Goal: Transaction & Acquisition: Obtain resource

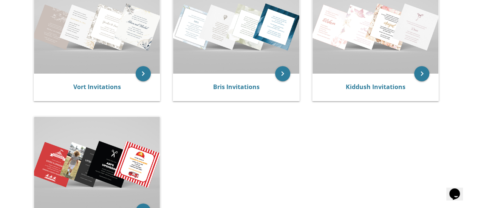
scroll to position [188, 0]
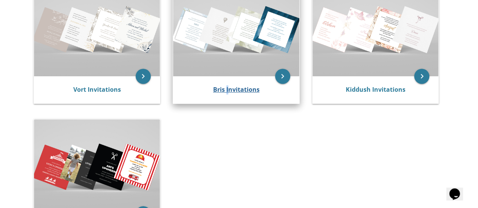
drag, startPoint x: 226, startPoint y: 84, endPoint x: 229, endPoint y: 89, distance: 6.4
click at [229, 89] on div "Bris Invitations" at bounding box center [236, 89] width 126 height 27
click at [229, 89] on link "Bris Invitations" at bounding box center [236, 89] width 47 height 8
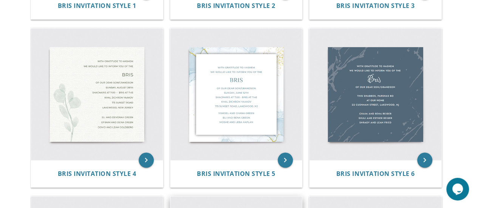
scroll to position [304, 0]
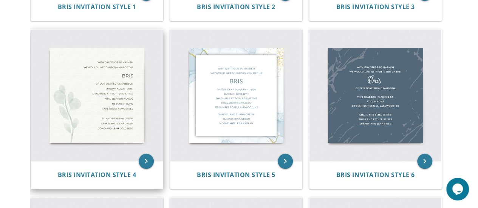
click at [113, 87] on img at bounding box center [97, 96] width 132 height 132
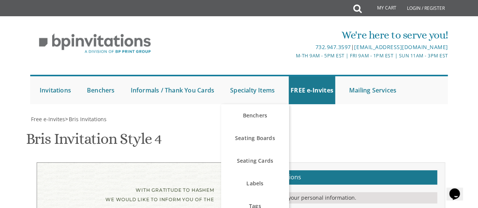
scroll to position [107, 0]
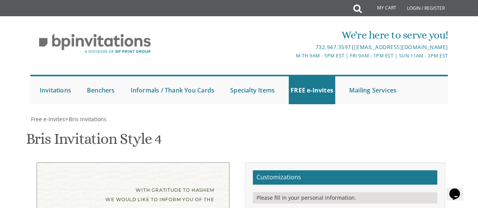
click at [332, 125] on div "Bris Invitation Style 4 SKU: bris4" at bounding box center [239, 140] width 427 height 30
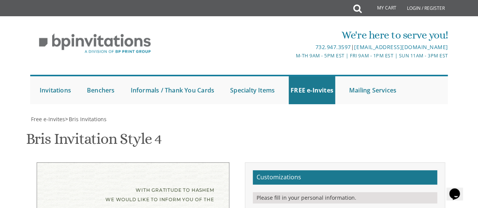
type textarea "[PERSON_NAME]"
drag, startPoint x: 378, startPoint y: 143, endPoint x: 316, endPoint y: 140, distance: 62.5
drag, startPoint x: 377, startPoint y: 149, endPoint x: 320, endPoint y: 146, distance: 56.8
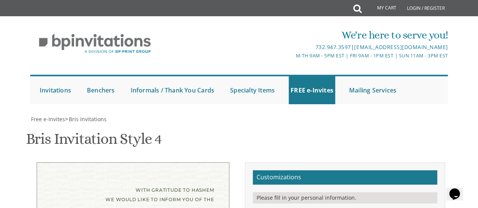
drag, startPoint x: 384, startPoint y: 159, endPoint x: 313, endPoint y: 164, distance: 70.5
type textarea "[PERSON_NAME] and [PERSON_NAME] [PERSON_NAME] and [PERSON_NAME][GEOGRAPHIC_DATA…"
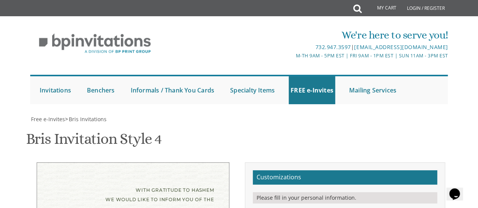
drag, startPoint x: 371, startPoint y: 112, endPoint x: 355, endPoint y: 115, distance: 16.5
drag, startPoint x: 342, startPoint y: 112, endPoint x: 375, endPoint y: 110, distance: 33.0
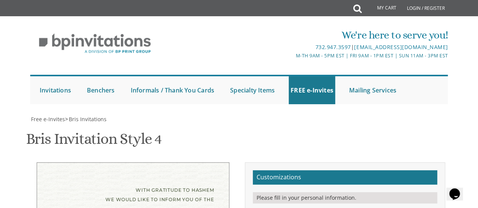
type textarea "of our dear son/grandson [PERSON_NAME] Shoftim Shacharis at 7:00 • Bris at 7:45…"
